Goal: Navigation & Orientation: Understand site structure

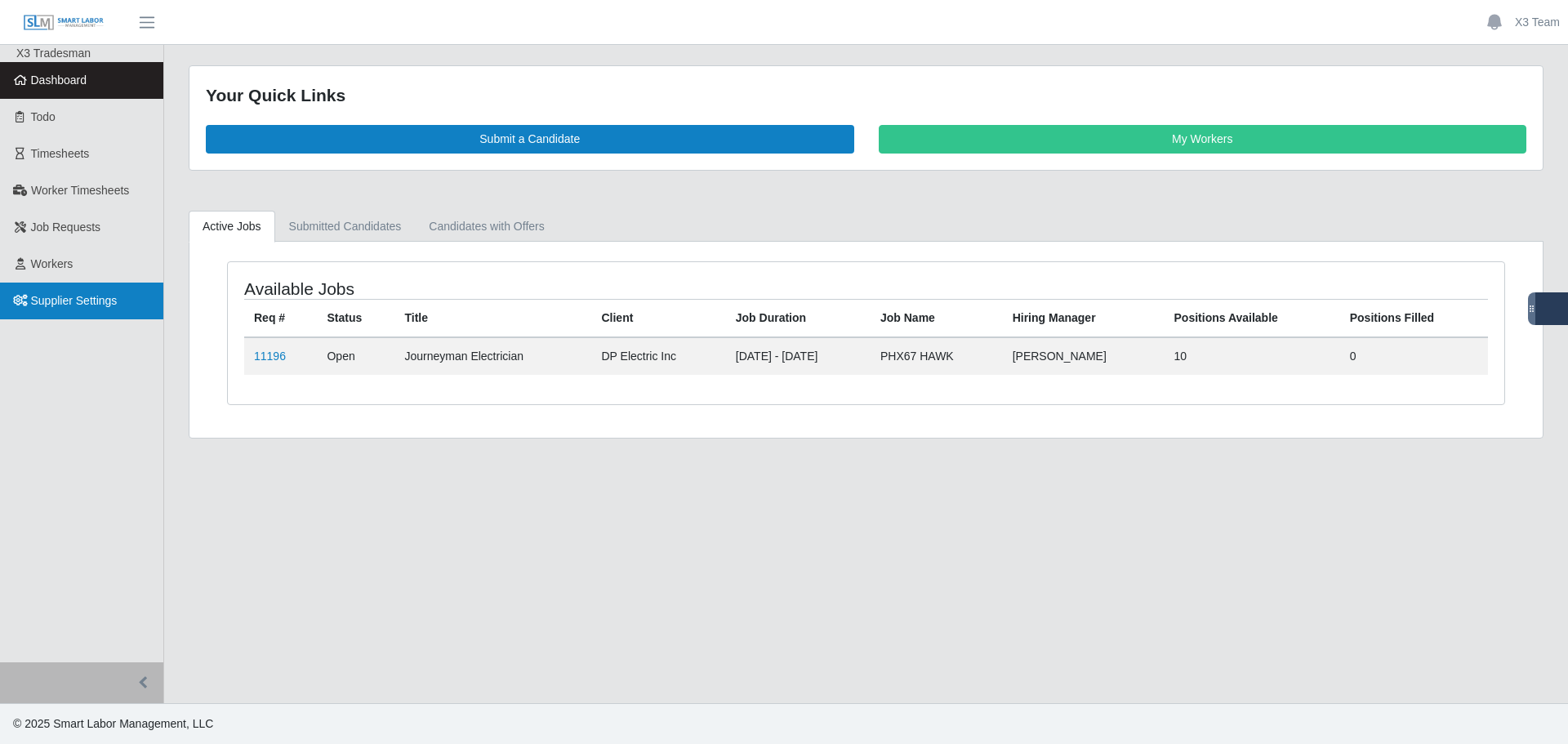
click at [88, 295] on span "Supplier Settings" at bounding box center [73, 300] width 86 height 13
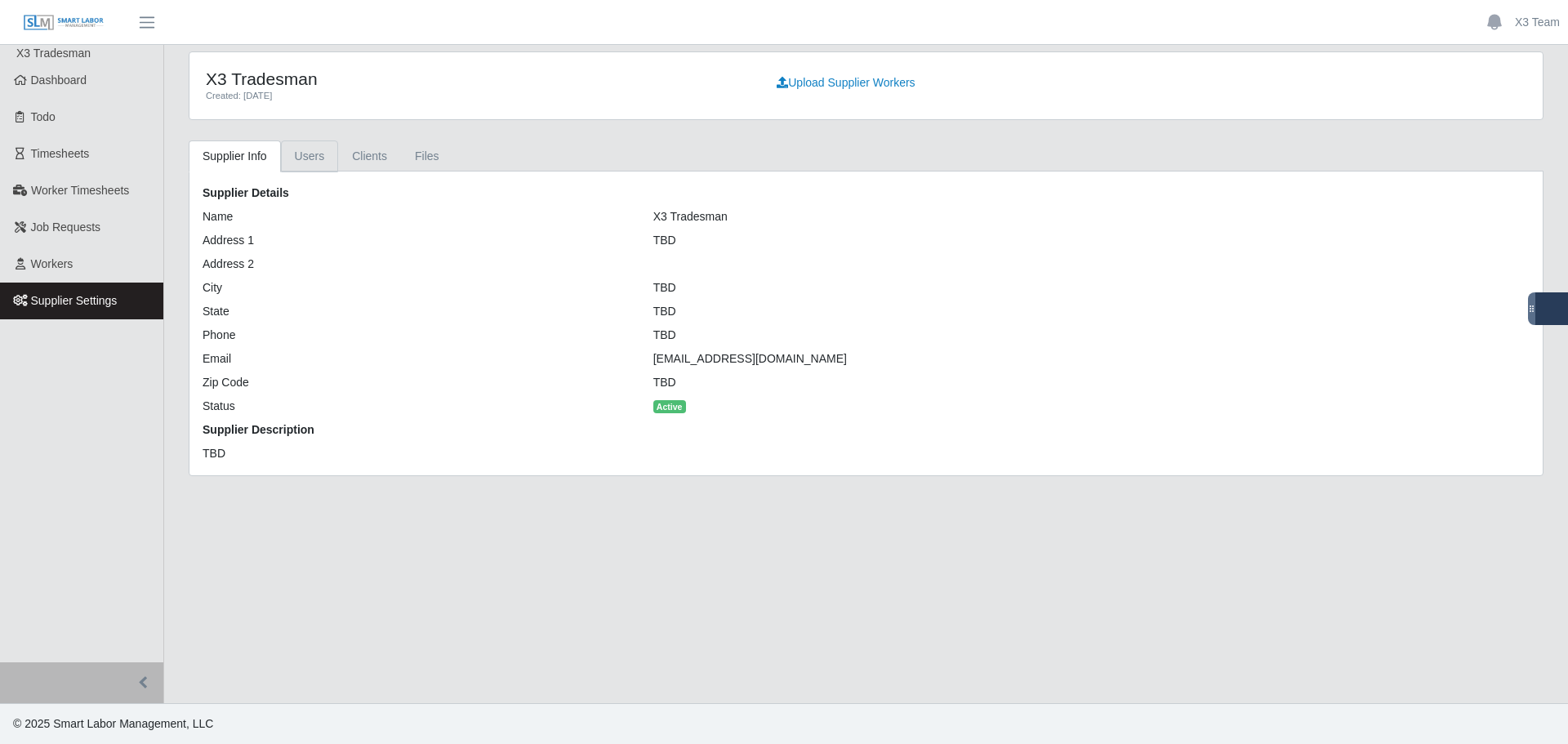
click at [307, 154] on link "Users" at bounding box center [310, 157] width 58 height 32
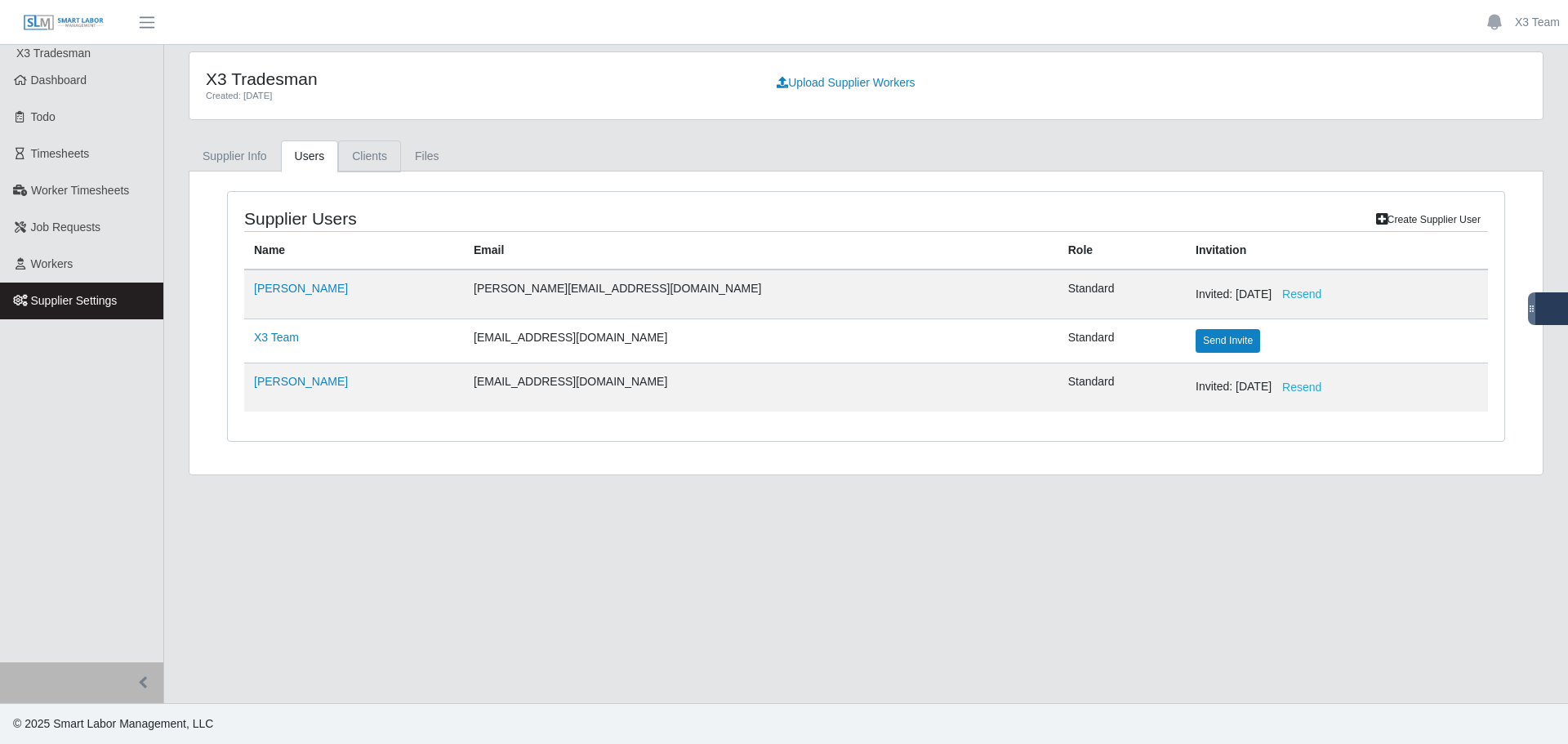
click at [359, 158] on link "Clients" at bounding box center [368, 157] width 62 height 32
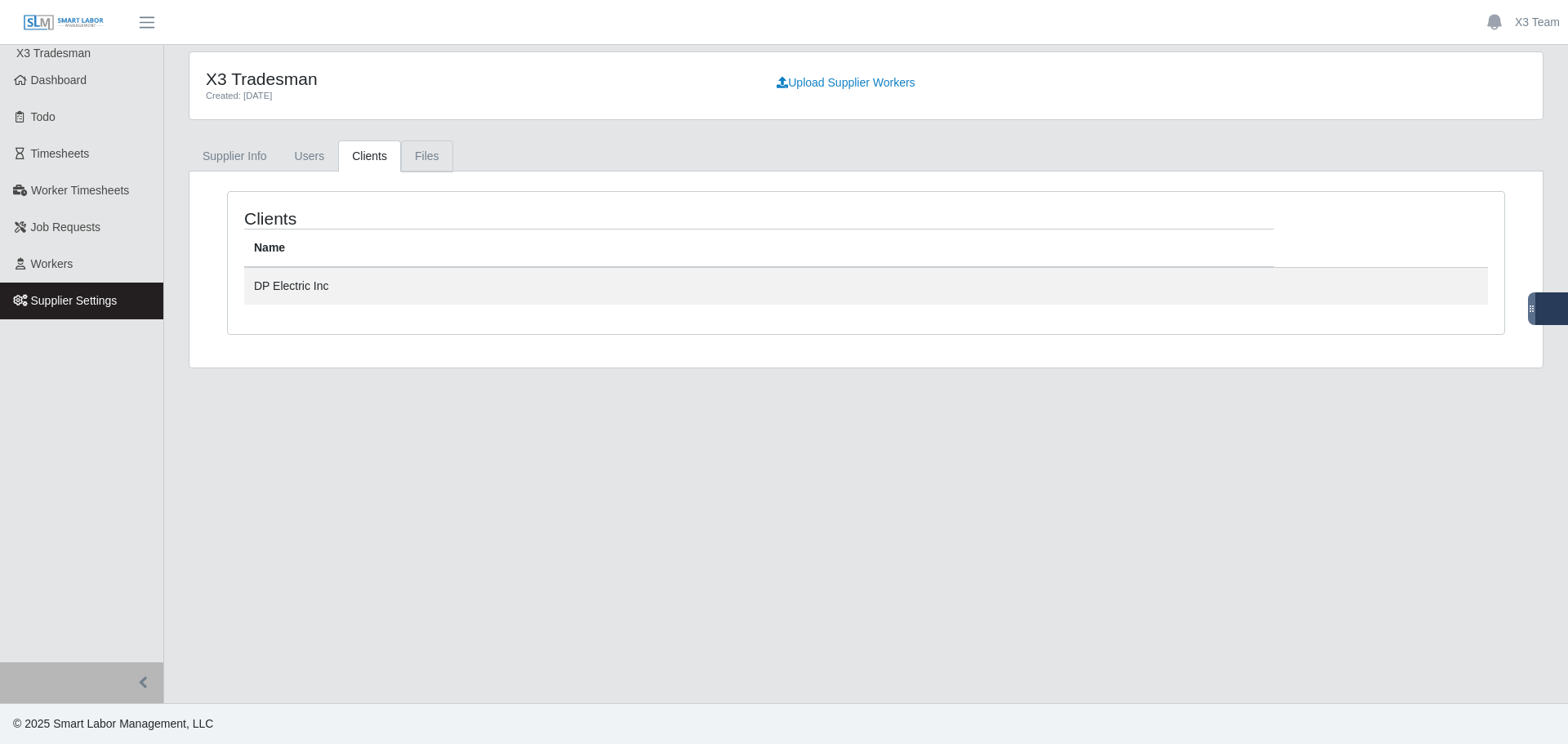
click at [417, 147] on link "Files" at bounding box center [427, 157] width 52 height 32
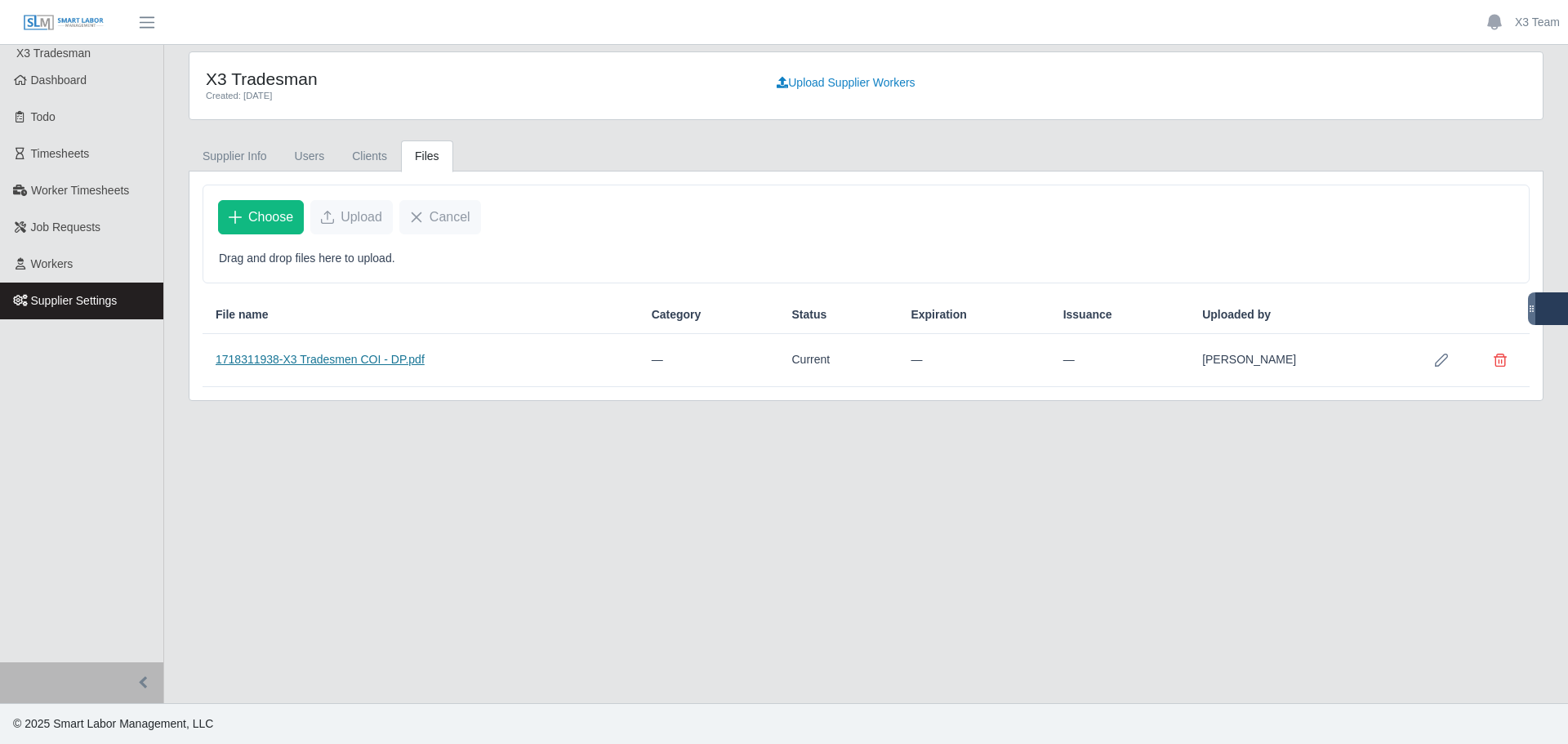
click at [304, 356] on link "1718311938-X3 Tradesmen COI - DP.pdf" at bounding box center [320, 359] width 209 height 13
click at [241, 169] on link "Supplier Info" at bounding box center [234, 157] width 92 height 32
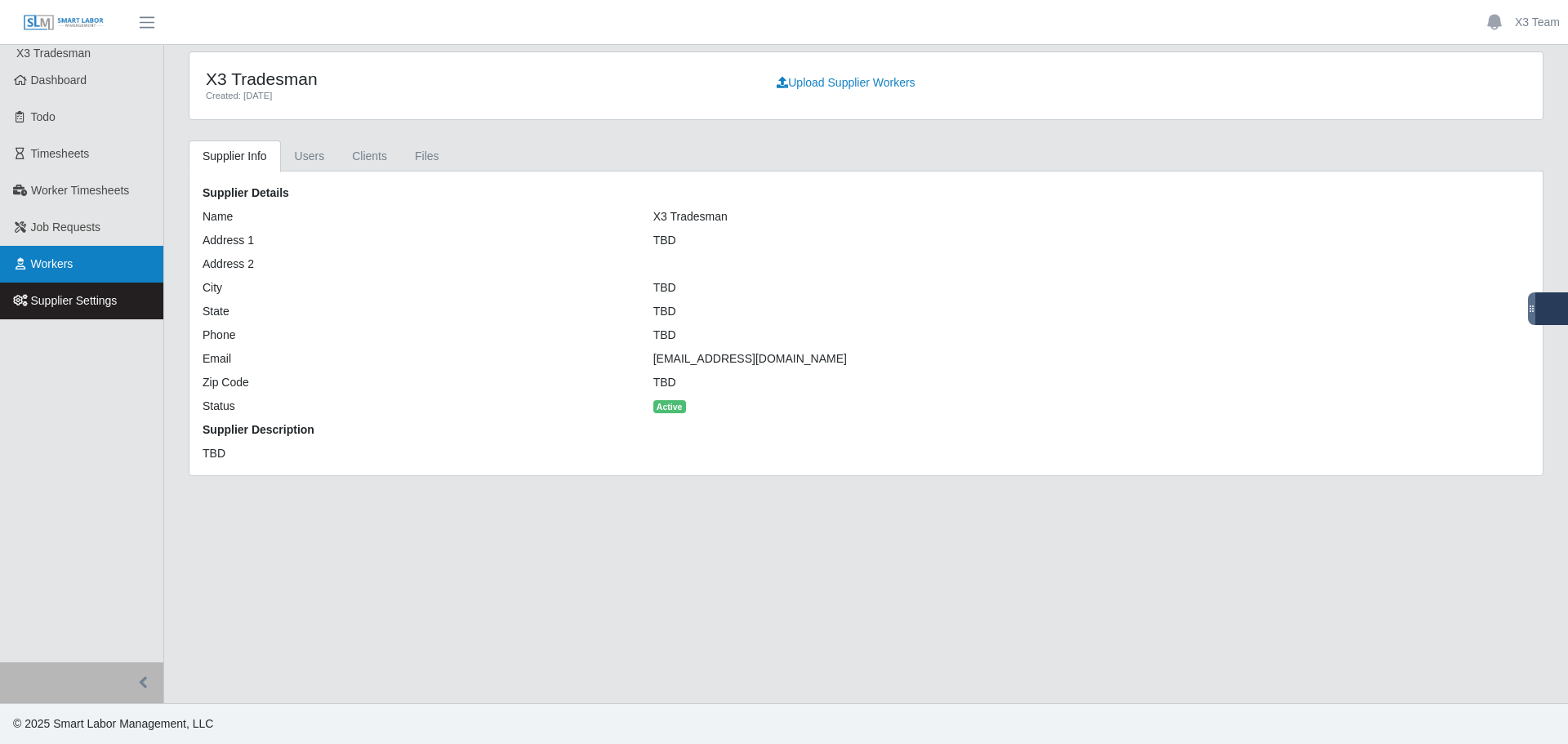
click at [62, 281] on link "Workers" at bounding box center [81, 264] width 163 height 37
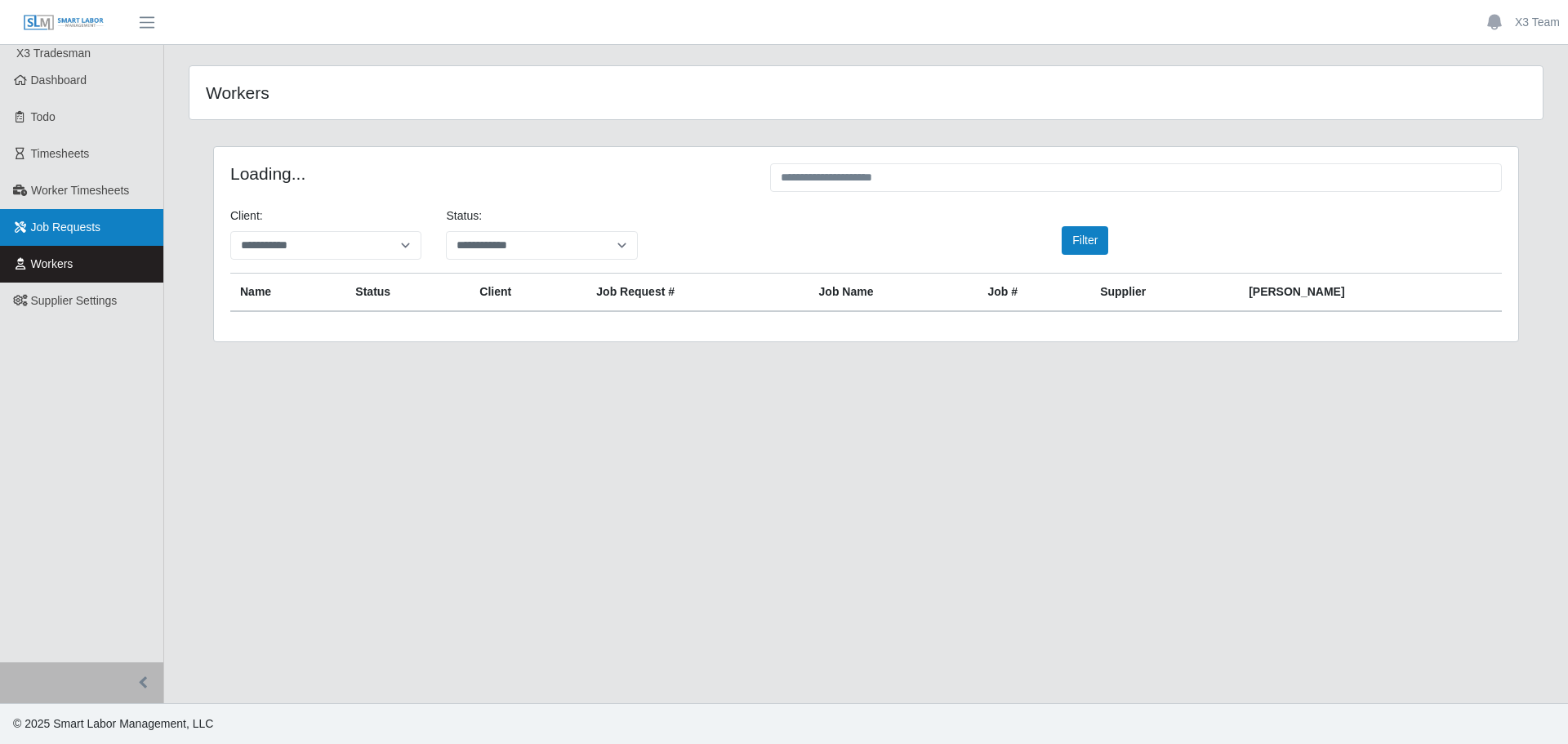
click at [84, 234] on span "Job Requests" at bounding box center [65, 227] width 70 height 13
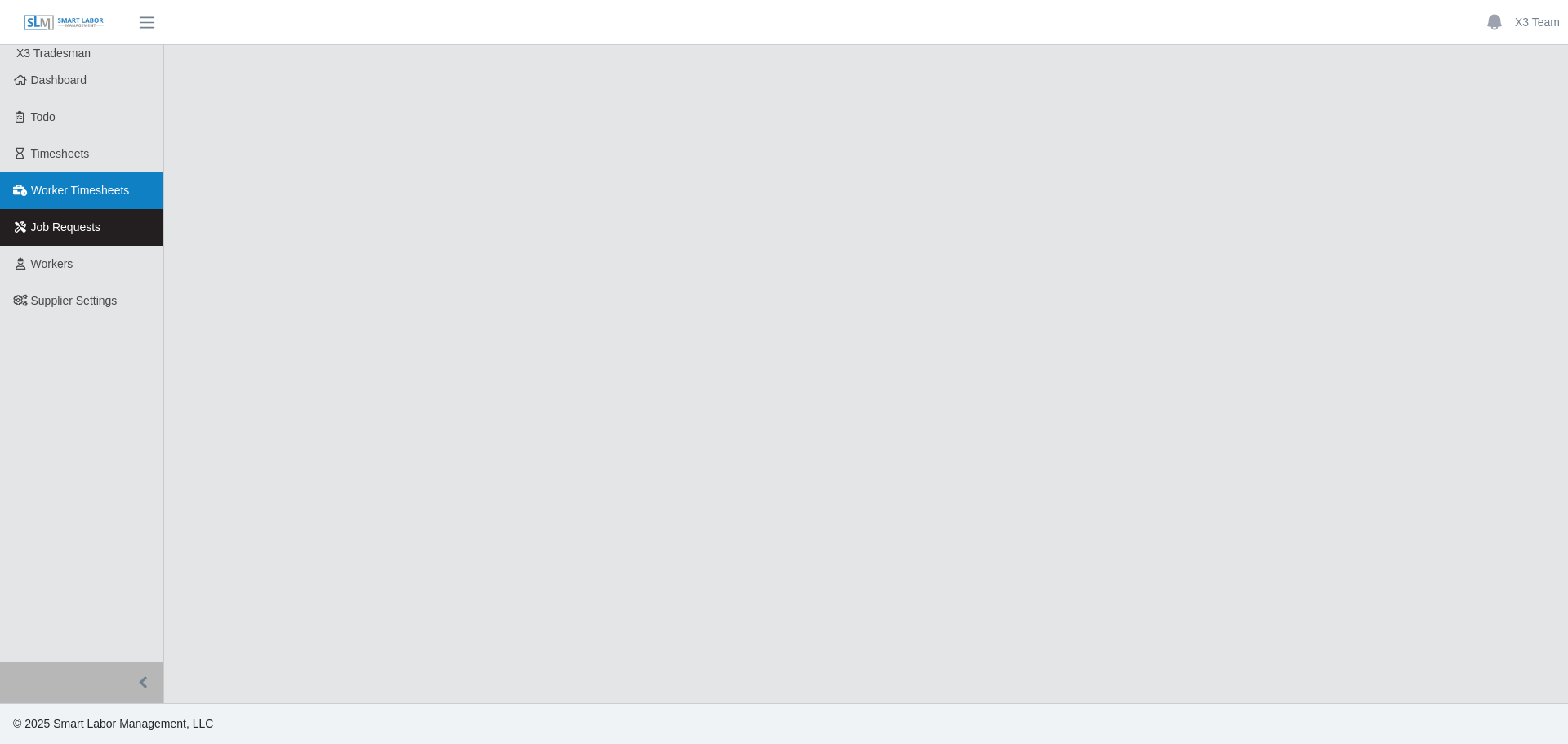
click at [83, 197] on span "Worker Timesheets" at bounding box center [79, 189] width 98 height 13
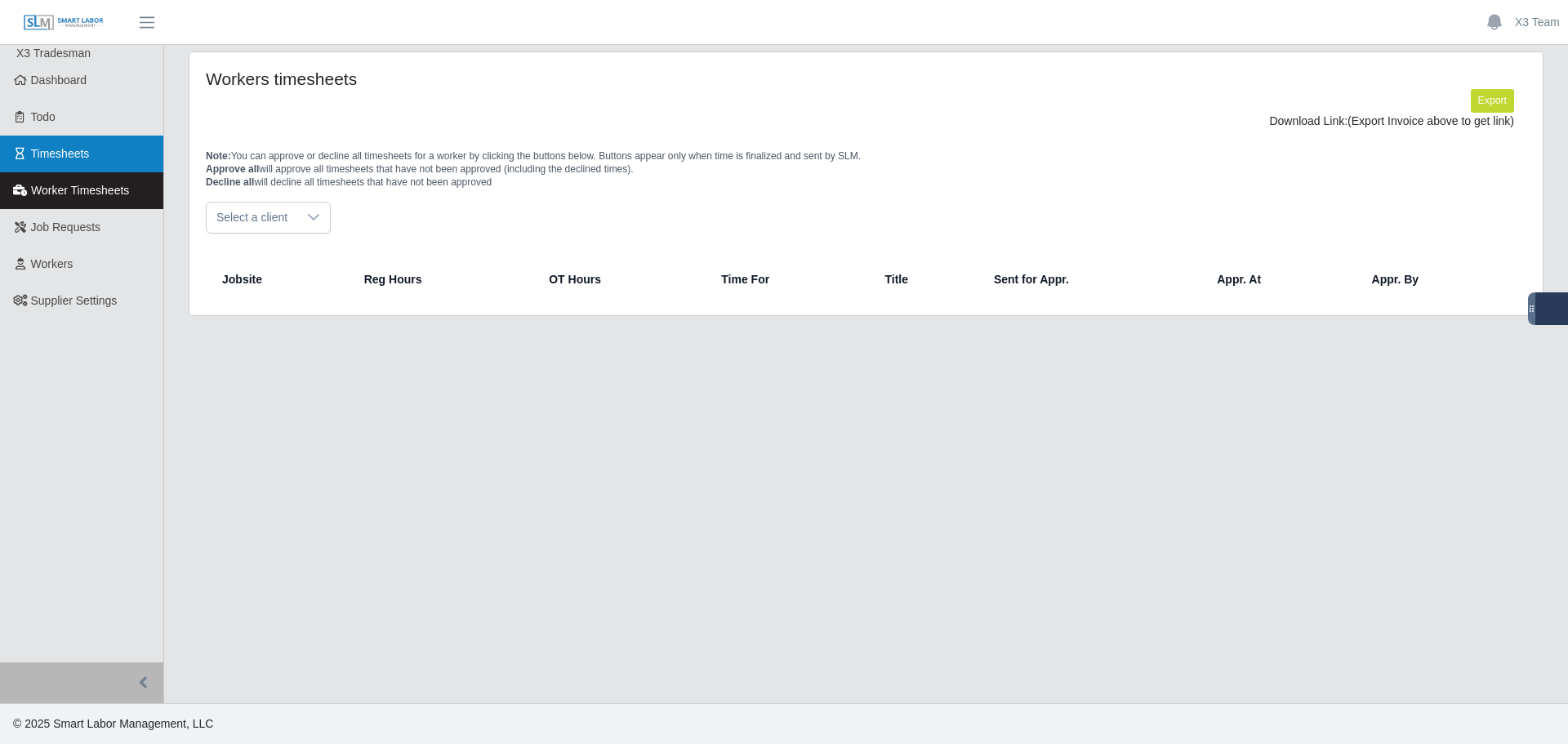
drag, startPoint x: 82, startPoint y: 156, endPoint x: 91, endPoint y: 148, distance: 12.0
click at [82, 156] on span "Timesheets" at bounding box center [59, 153] width 58 height 13
